Goal: Transaction & Acquisition: Purchase product/service

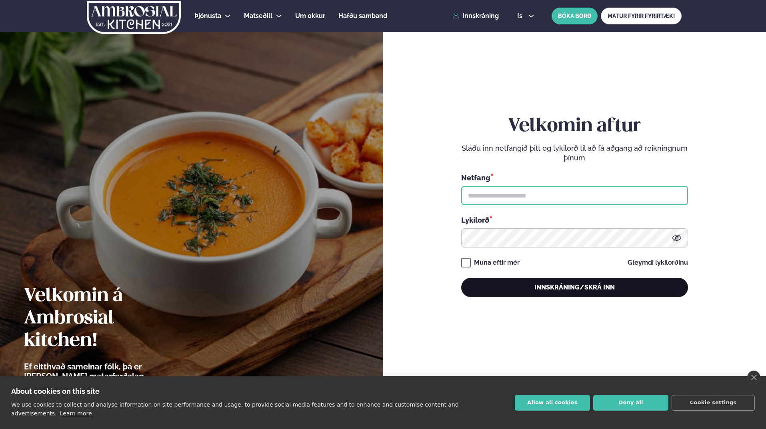
type input "**********"
click at [581, 292] on button "Innskráning/Skrá inn" at bounding box center [574, 287] width 227 height 19
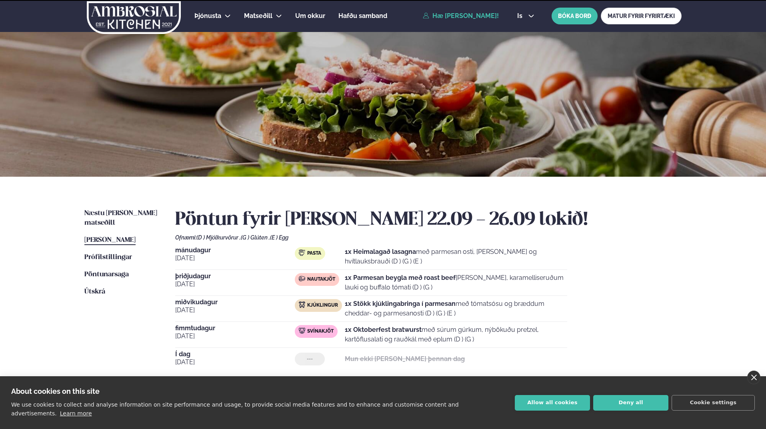
click at [757, 385] on link "close" at bounding box center [753, 378] width 13 height 14
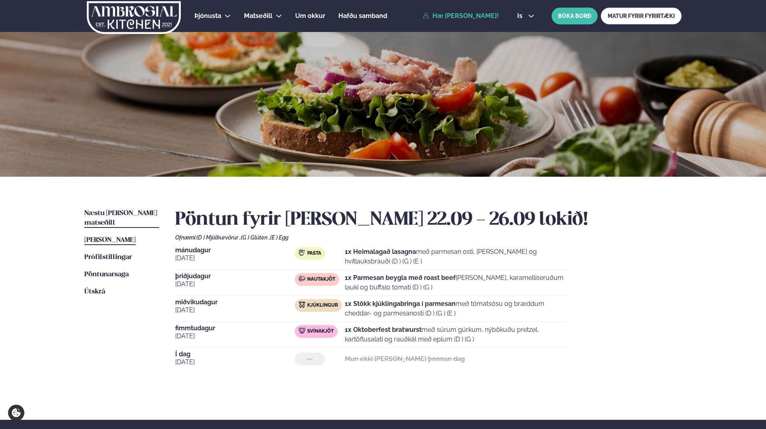
click at [124, 212] on span "Næstu [PERSON_NAME] matseðill" at bounding box center [120, 218] width 73 height 16
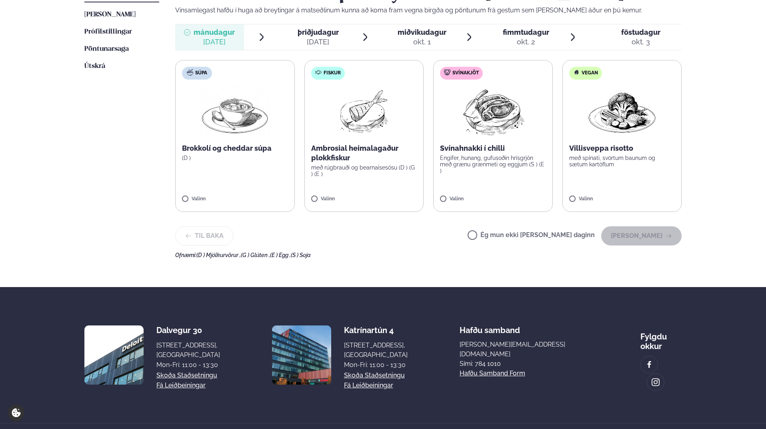
scroll to position [240, 0]
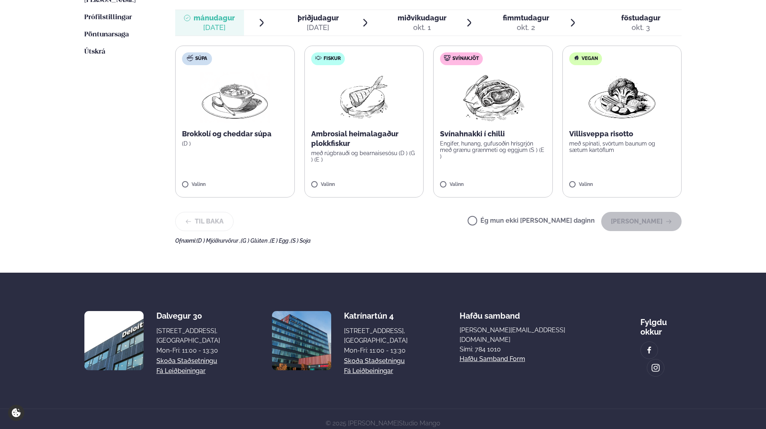
click at [368, 136] on p "Ambrosial heimalagaður plokkfiskur" at bounding box center [364, 138] width 106 height 19
click at [646, 219] on button "[PERSON_NAME]" at bounding box center [641, 221] width 80 height 19
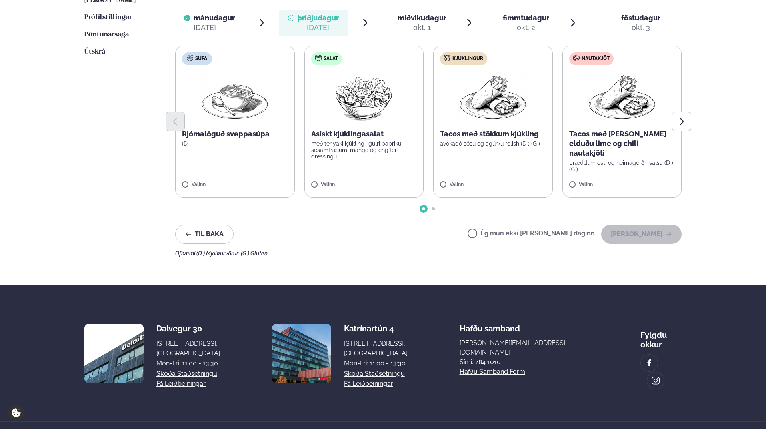
click at [482, 126] on div at bounding box center [428, 121] width 507 height 19
click at [480, 133] on p "Tacos með stökkum kjúkling" at bounding box center [493, 134] width 106 height 10
click at [623, 233] on button "[PERSON_NAME]" at bounding box center [641, 234] width 80 height 19
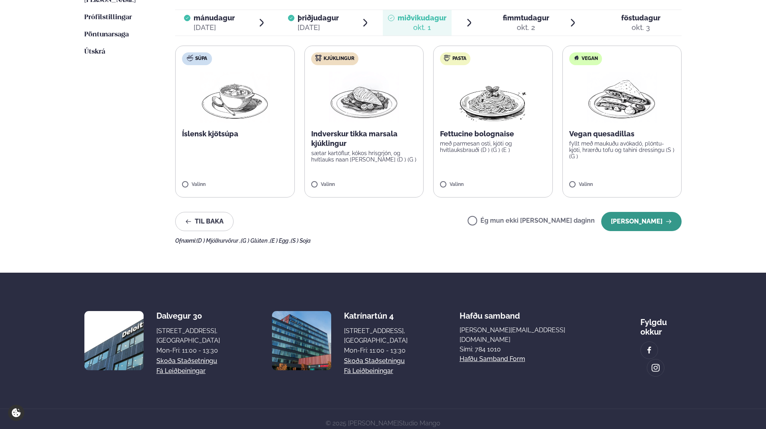
click at [653, 224] on button "[PERSON_NAME]" at bounding box center [641, 221] width 80 height 19
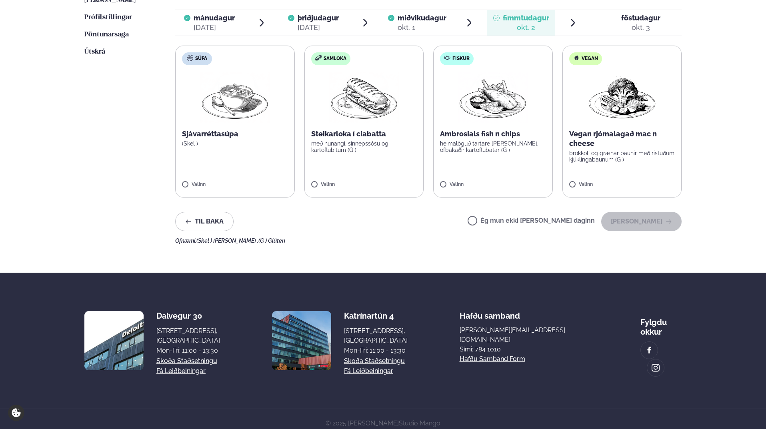
click at [412, 19] on span "miðvikudagur" at bounding box center [422, 18] width 49 height 8
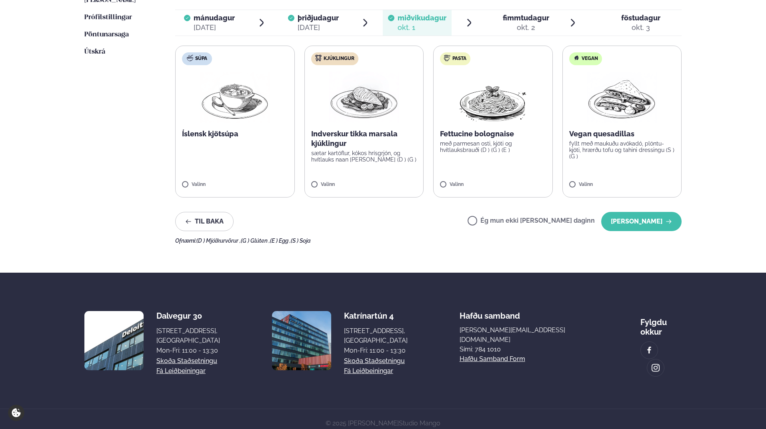
click at [372, 130] on p "Indverskur tikka marsala kjúklingur" at bounding box center [364, 138] width 106 height 19
click at [647, 217] on button "[PERSON_NAME]" at bounding box center [641, 221] width 80 height 19
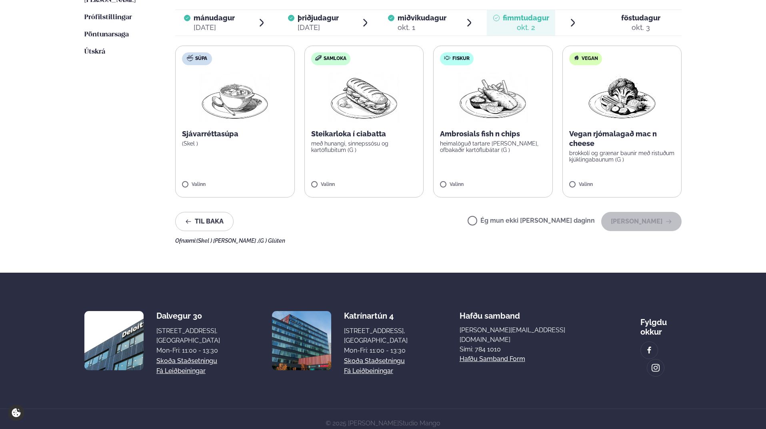
click at [499, 222] on label "Ég mun ekki [PERSON_NAME] daginn" at bounding box center [531, 222] width 127 height 8
click at [667, 228] on button "[PERSON_NAME]" at bounding box center [641, 221] width 80 height 19
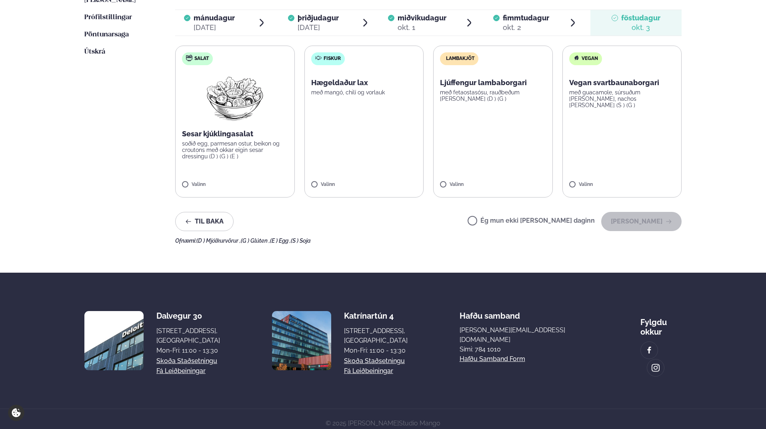
click at [478, 148] on p "með fetaostasósu, rauðbeðum [PERSON_NAME] (D ) (G )" at bounding box center [493, 146] width 106 height 13
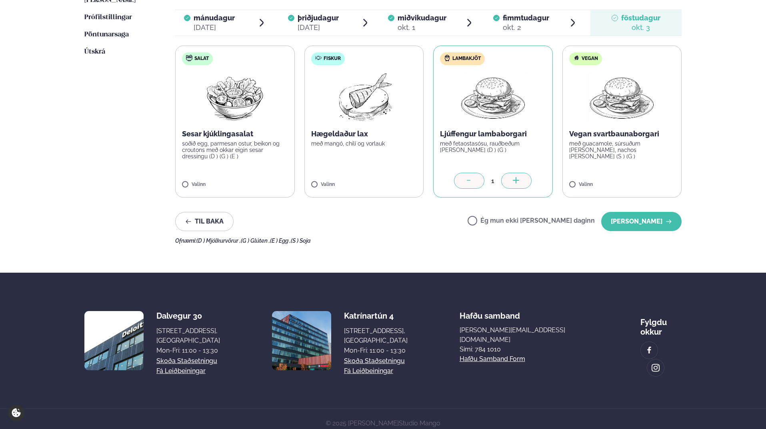
click at [519, 149] on p "með fetaostasósu, rauðbeðum [PERSON_NAME] (D ) (G )" at bounding box center [493, 146] width 106 height 13
click at [472, 177] on div at bounding box center [469, 181] width 30 height 16
click at [501, 223] on label "Ég mun ekki [PERSON_NAME] daginn" at bounding box center [531, 222] width 127 height 8
click at [628, 226] on button "[PERSON_NAME]" at bounding box center [641, 221] width 80 height 19
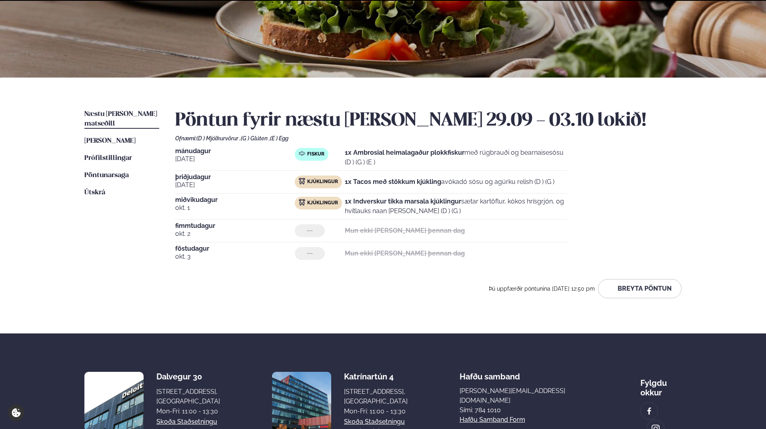
scroll to position [166, 0]
